Goal: Information Seeking & Learning: Check status

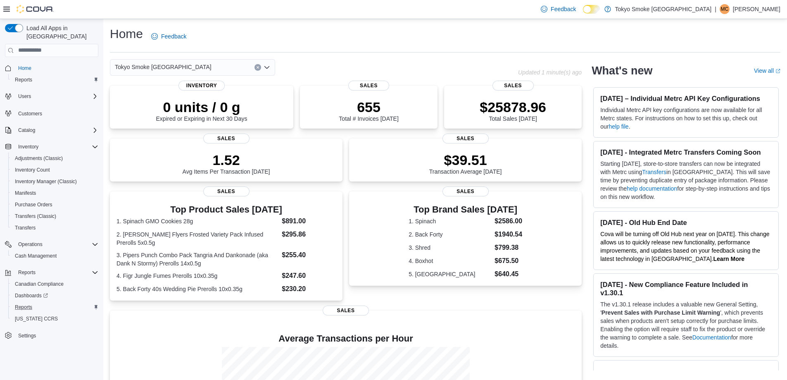
click at [38, 302] on div "Reports" at bounding box center [55, 307] width 87 height 10
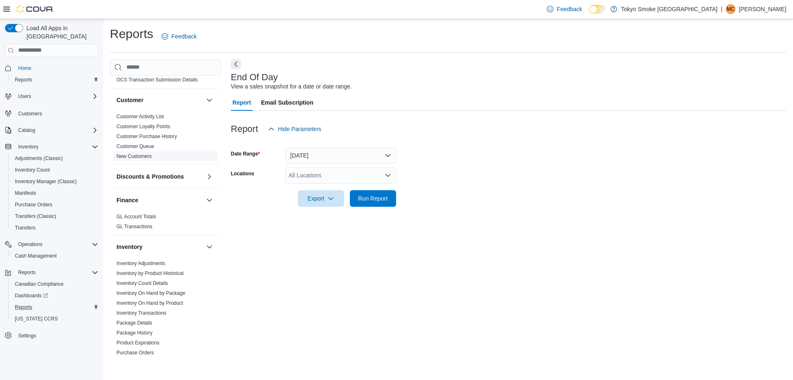
scroll to position [83, 0]
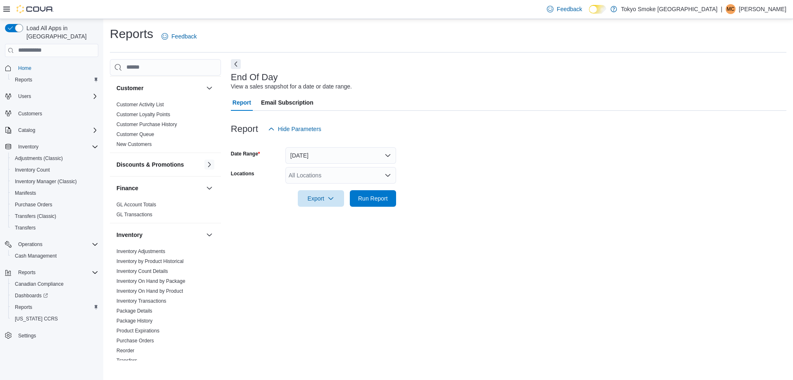
click at [205, 162] on button "button" at bounding box center [210, 165] width 10 height 10
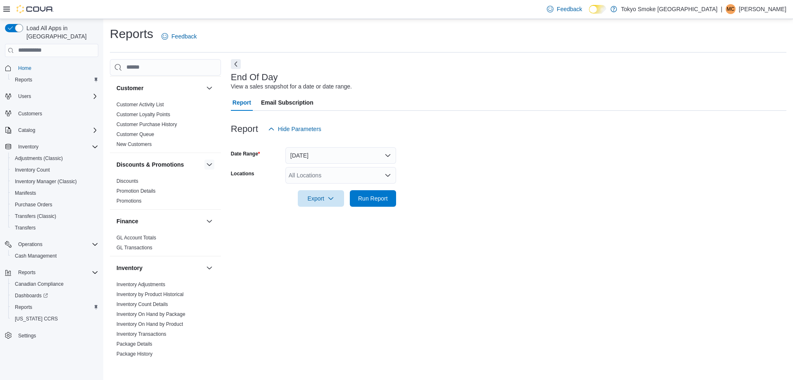
click at [205, 162] on button "button" at bounding box center [210, 165] width 10 height 10
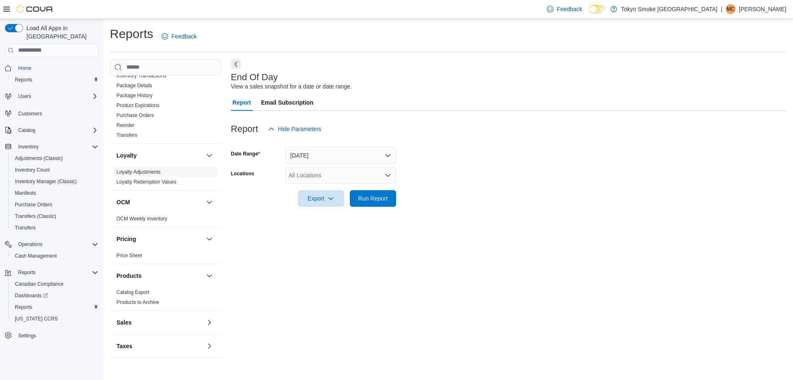
scroll to position [314, 0]
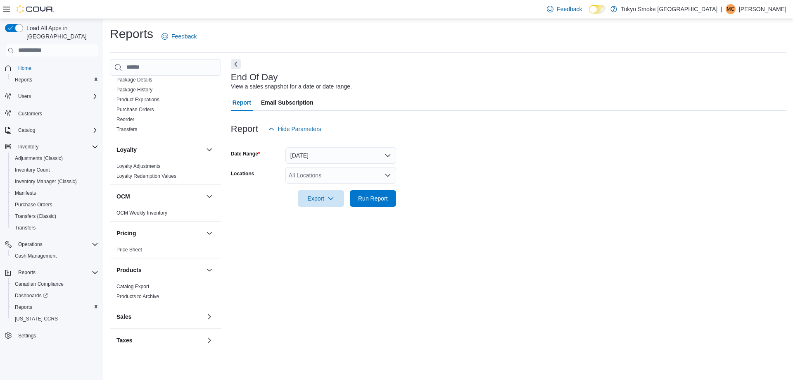
click at [202, 323] on div "Sales" at bounding box center [165, 316] width 111 height 23
click at [205, 312] on button "button" at bounding box center [210, 317] width 10 height 10
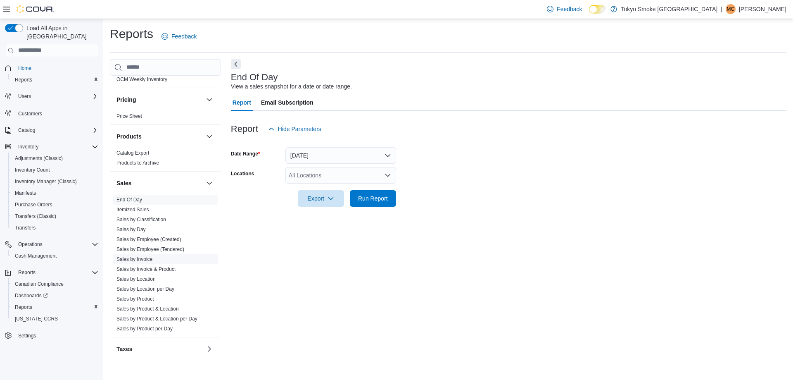
scroll to position [456, 0]
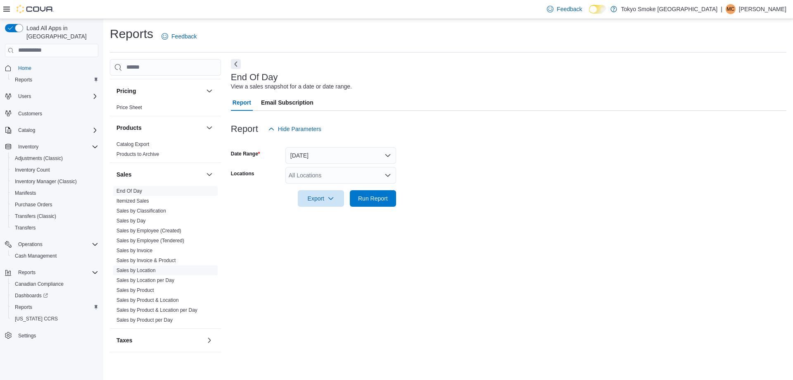
click at [138, 272] on link "Sales by Location" at bounding box center [136, 270] width 39 height 6
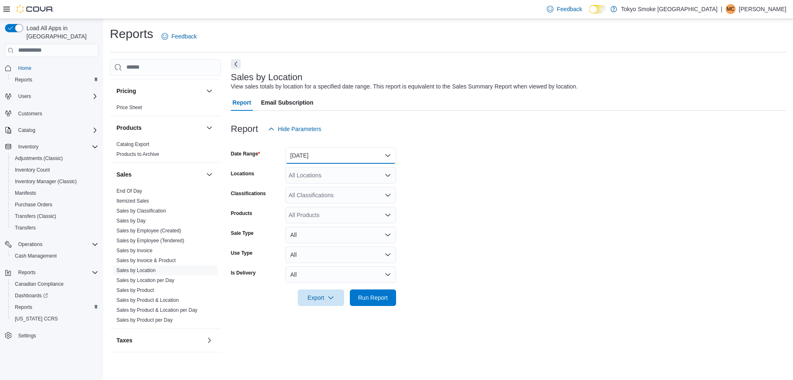
click at [300, 156] on button "[DATE]" at bounding box center [341, 155] width 111 height 17
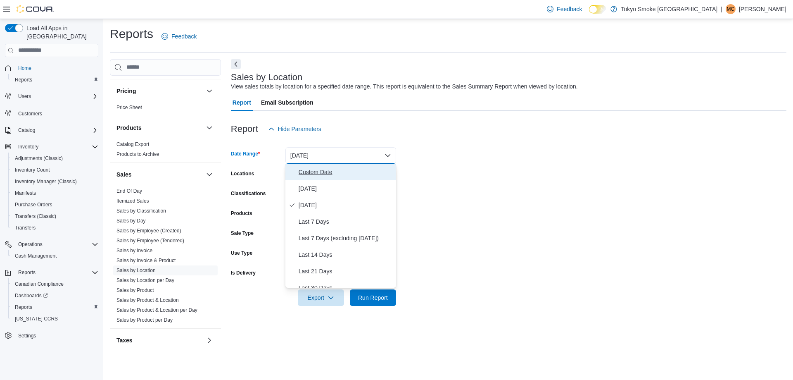
click at [307, 171] on span "Custom Date" at bounding box center [346, 172] width 94 height 10
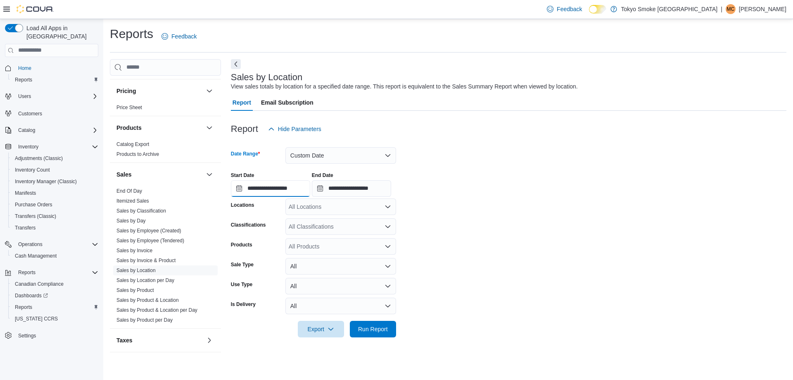
click at [288, 187] on input "**********" at bounding box center [270, 188] width 79 height 17
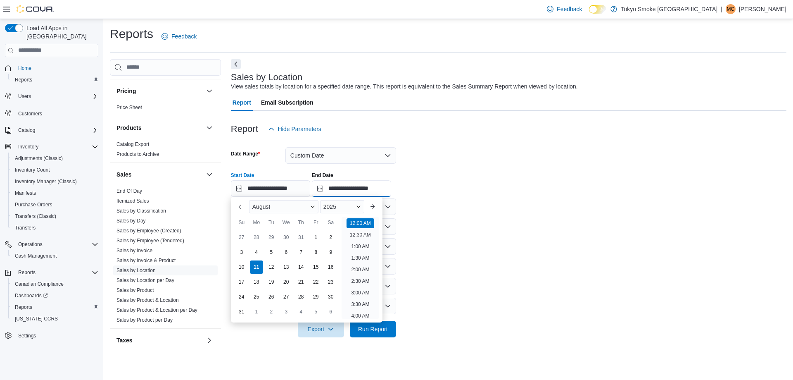
click at [381, 183] on input "**********" at bounding box center [351, 188] width 79 height 17
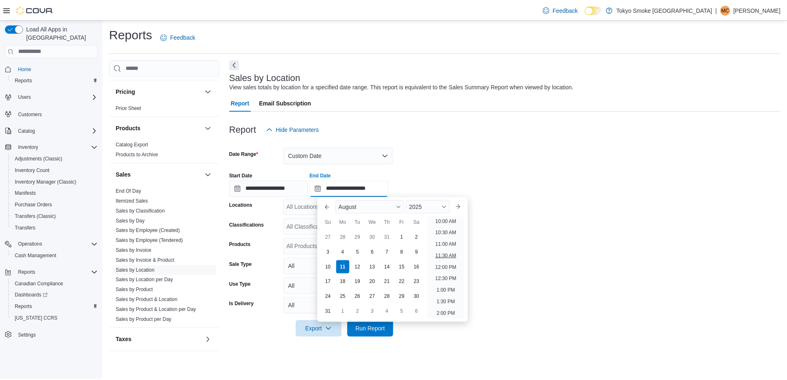
scroll to position [248, 0]
click at [451, 298] on li "2:00 PM" at bounding box center [449, 299] width 25 height 10
type input "**********"
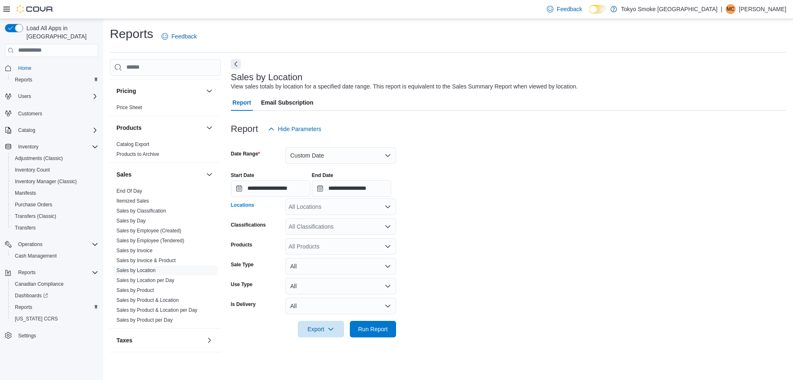
click at [328, 212] on div "All Locations" at bounding box center [341, 206] width 111 height 17
type input "****"
drag, startPoint x: 588, startPoint y: 337, endPoint x: 583, endPoint y: 340, distance: 5.5
click at [585, 339] on div "**********" at bounding box center [509, 229] width 556 height 236
click at [367, 333] on span "Run Report" at bounding box center [373, 328] width 36 height 17
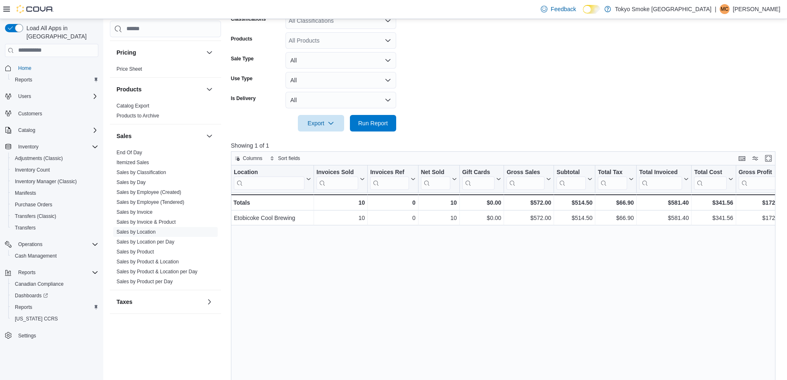
scroll to position [207, 0]
click at [581, 192] on div "Subtotal Click to view column header actions" at bounding box center [574, 178] width 41 height 28
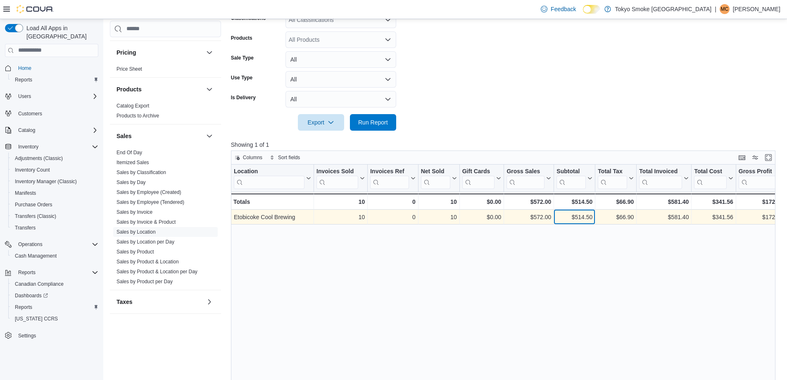
click at [586, 215] on div "$514.50" at bounding box center [575, 217] width 36 height 10
click at [578, 211] on div "$514.50 - Subtotal, column 7, row 1" at bounding box center [574, 217] width 41 height 15
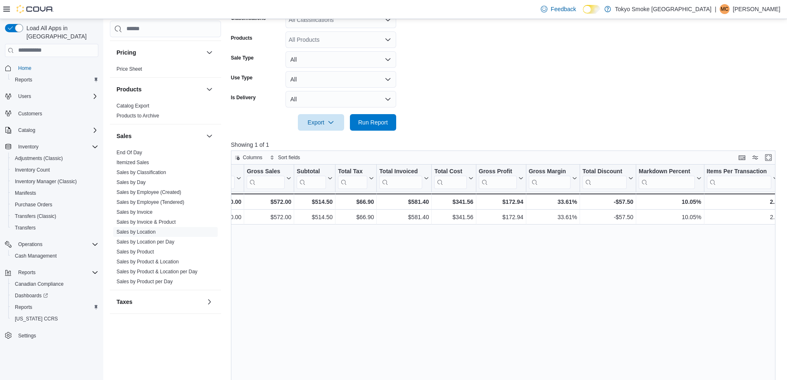
scroll to position [0, 331]
